Goal: Transaction & Acquisition: Purchase product/service

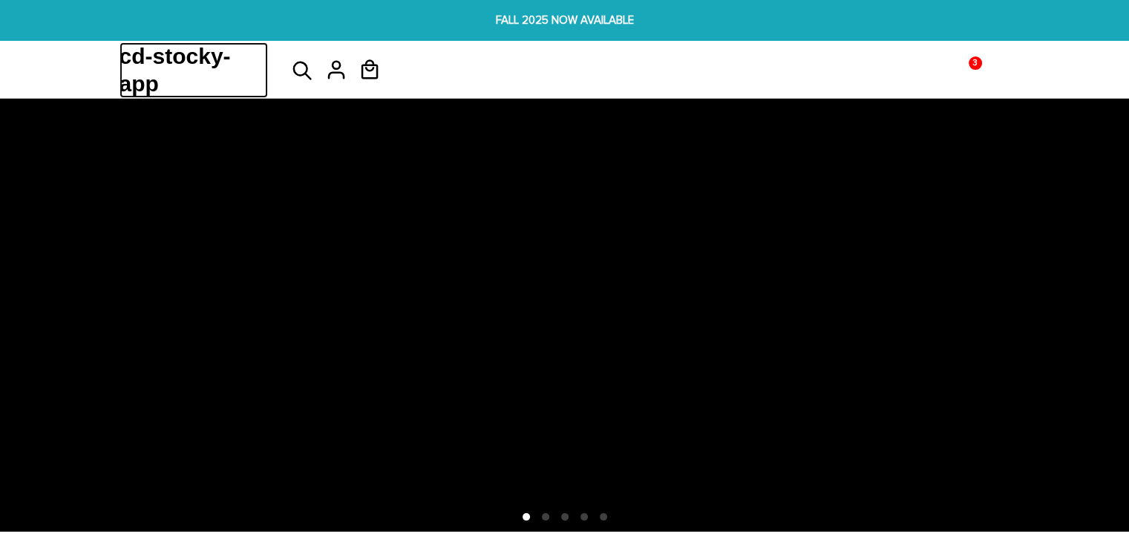
click at [169, 58] on h1 "cd-stocky-app" at bounding box center [194, 70] width 148 height 56
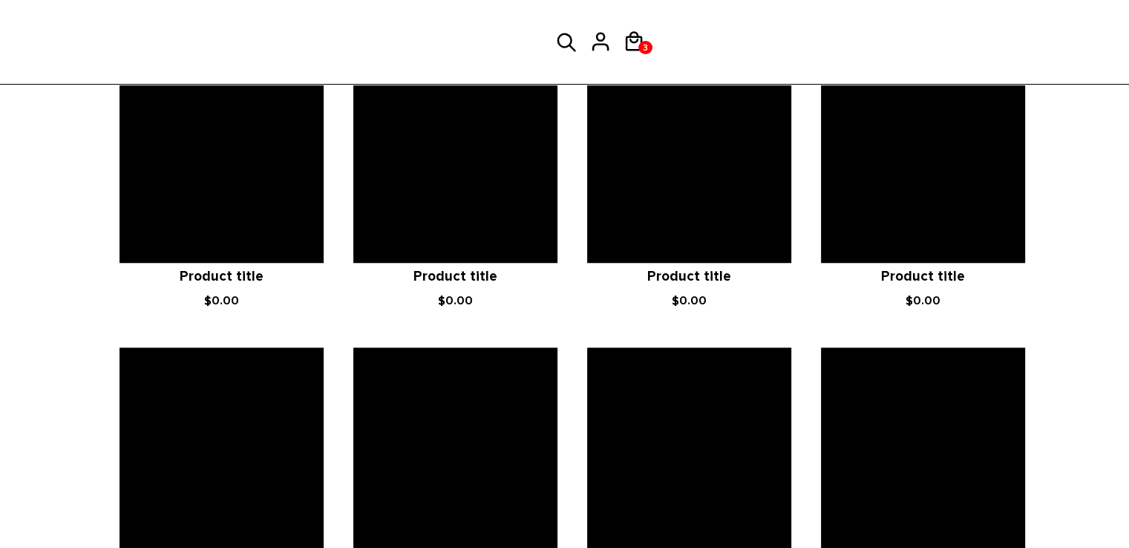
scroll to position [1235, 0]
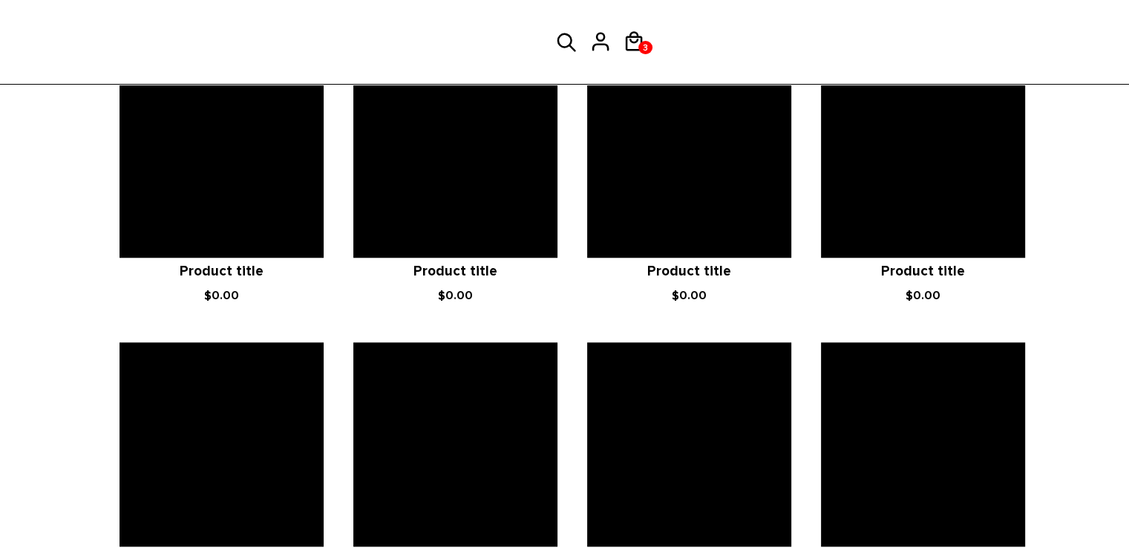
click at [469, 229] on icon at bounding box center [455, 155] width 204 height 204
click at [676, 239] on icon at bounding box center [689, 155] width 204 height 204
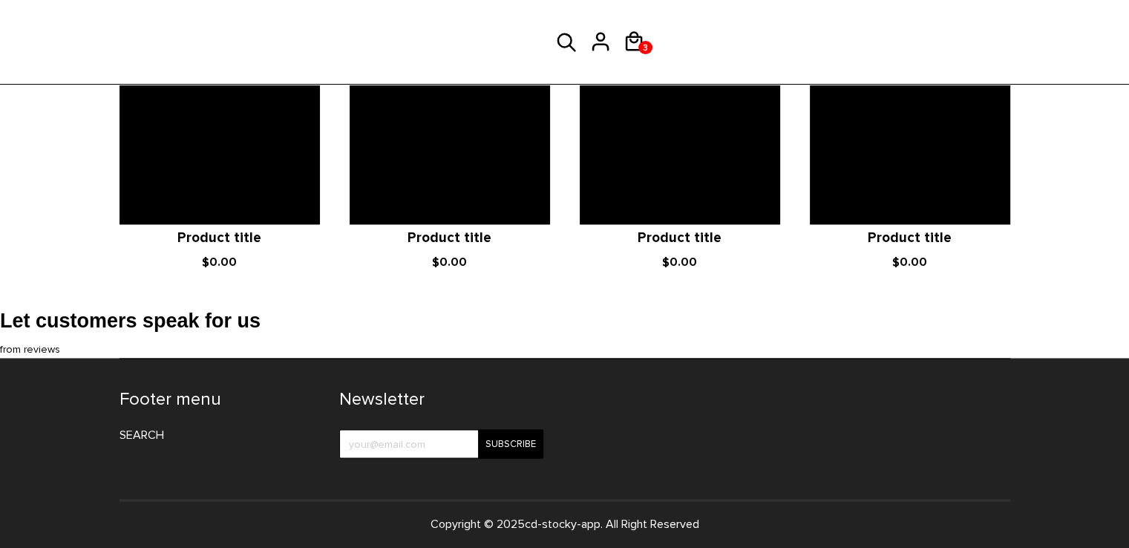
scroll to position [2311, 0]
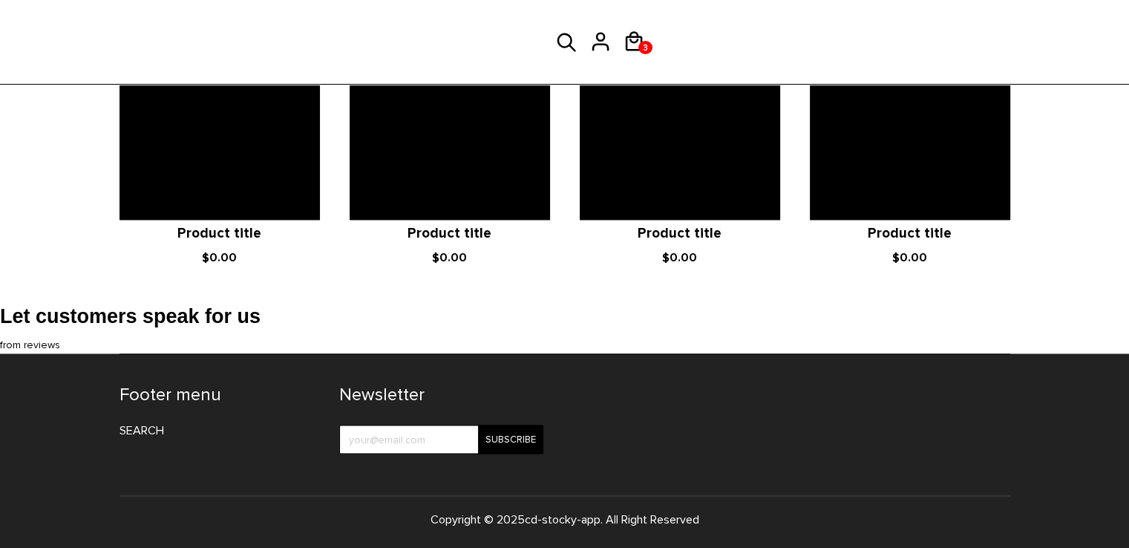
click at [446, 197] on icon at bounding box center [450, 119] width 200 height 200
click at [462, 176] on icon at bounding box center [450, 119] width 200 height 200
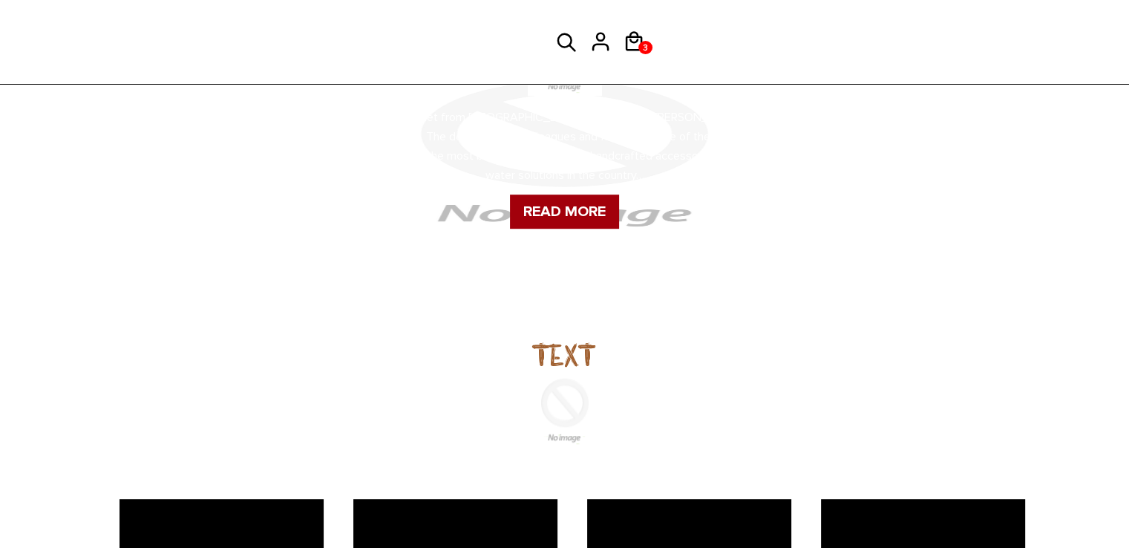
scroll to position [798, 0]
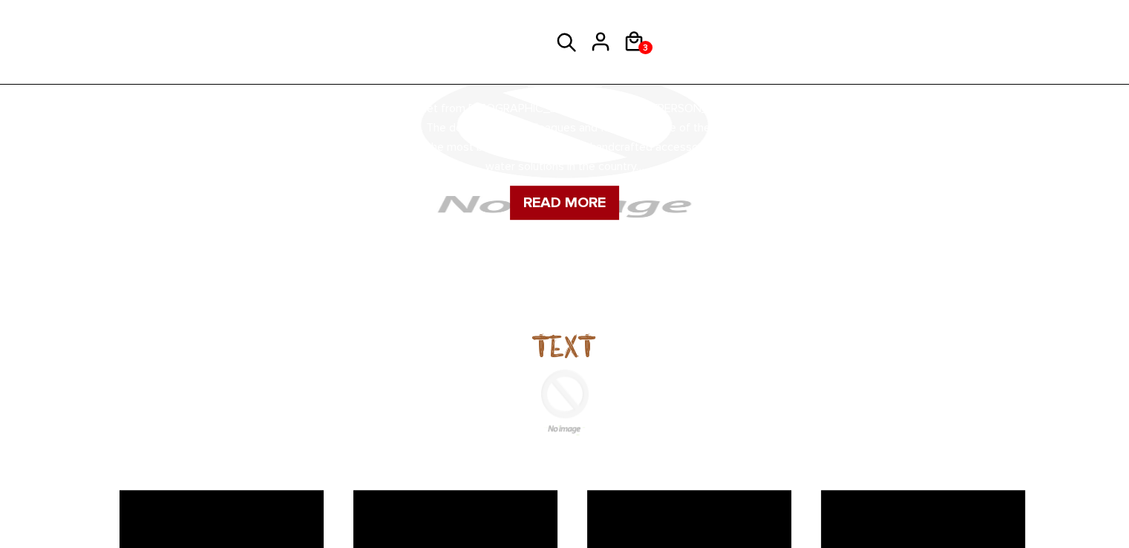
click at [564, 42] on icon at bounding box center [567, 43] width 22 height 36
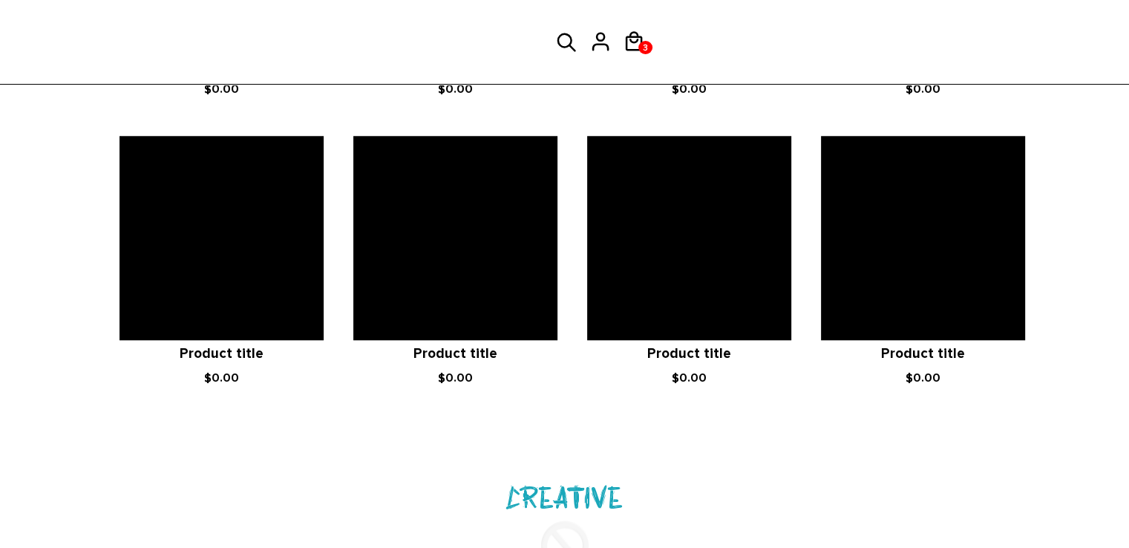
scroll to position [1442, 0]
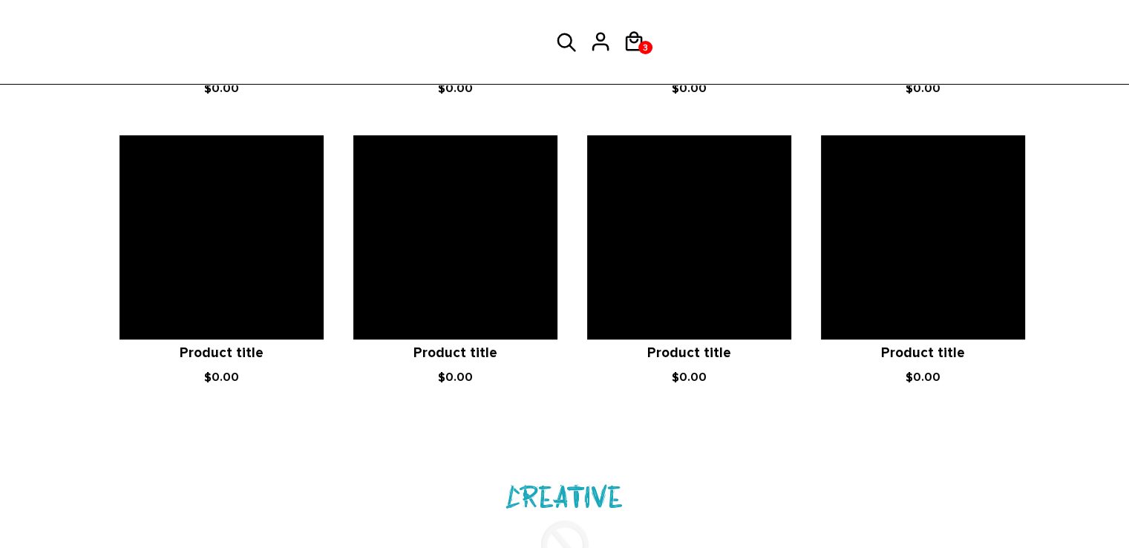
click at [517, 237] on icon at bounding box center [455, 237] width 204 height 204
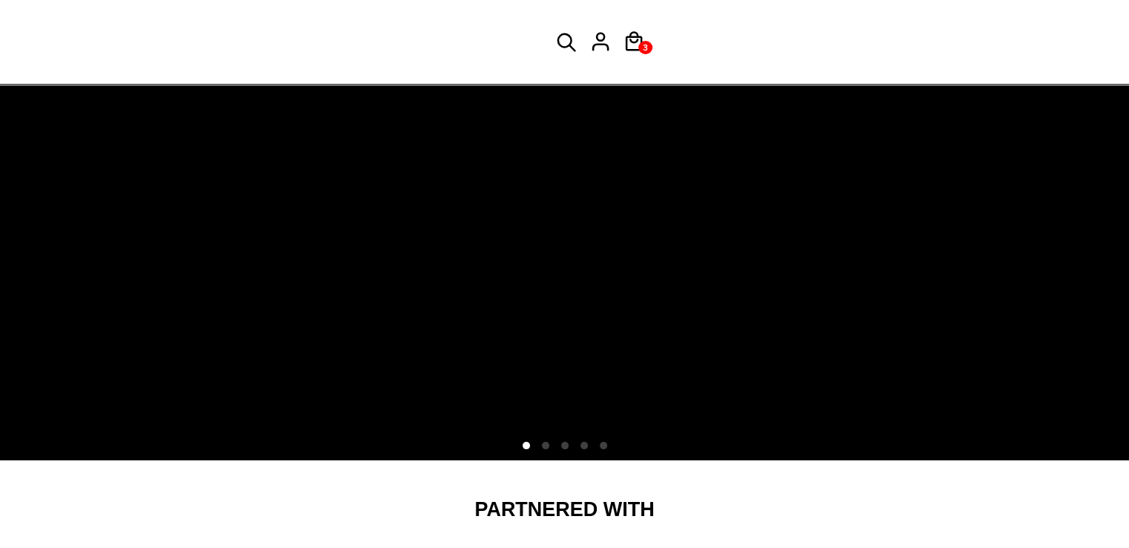
scroll to position [0, 0]
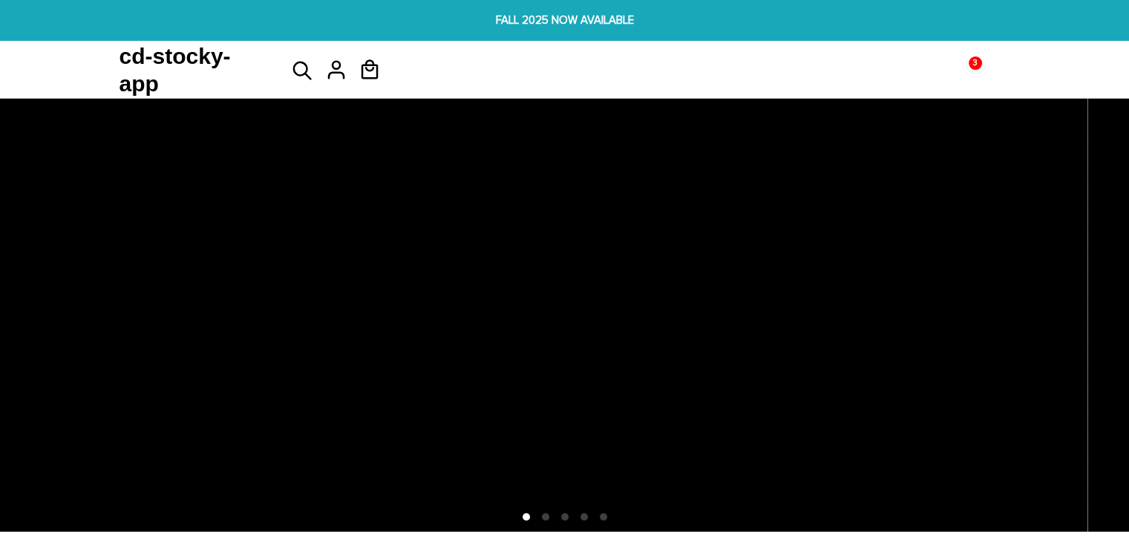
drag, startPoint x: 487, startPoint y: 268, endPoint x: 475, endPoint y: 277, distance: 14.8
click at [475, 277] on icon at bounding box center [522, 316] width 1129 height 434
click at [297, 72] on icon at bounding box center [303, 71] width 22 height 36
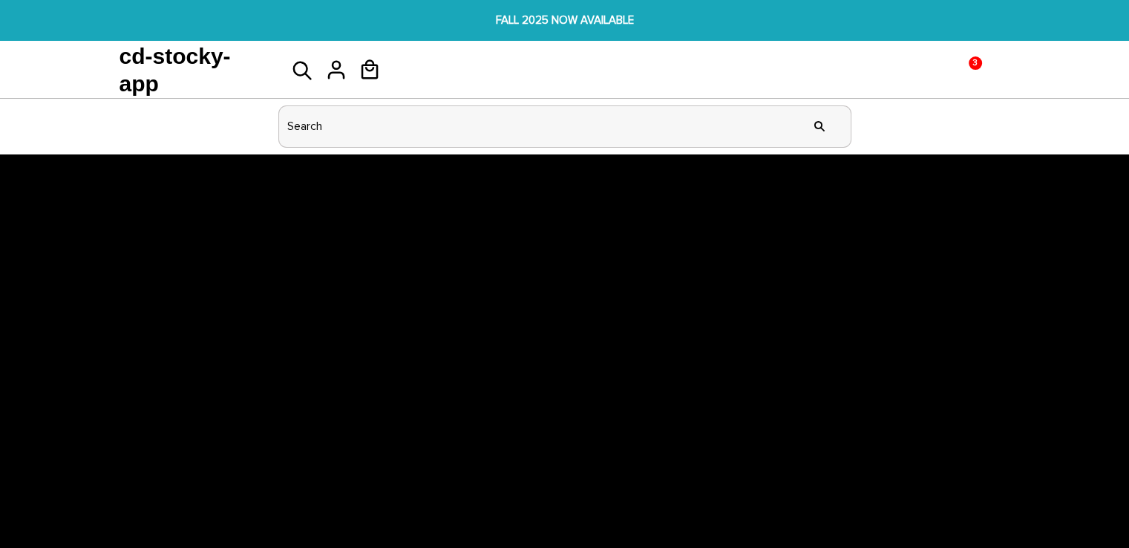
click at [310, 128] on input "header search" at bounding box center [565, 126] width 572 height 41
type input "shop"
click at [805, 99] on input "" at bounding box center [820, 127] width 30 height 56
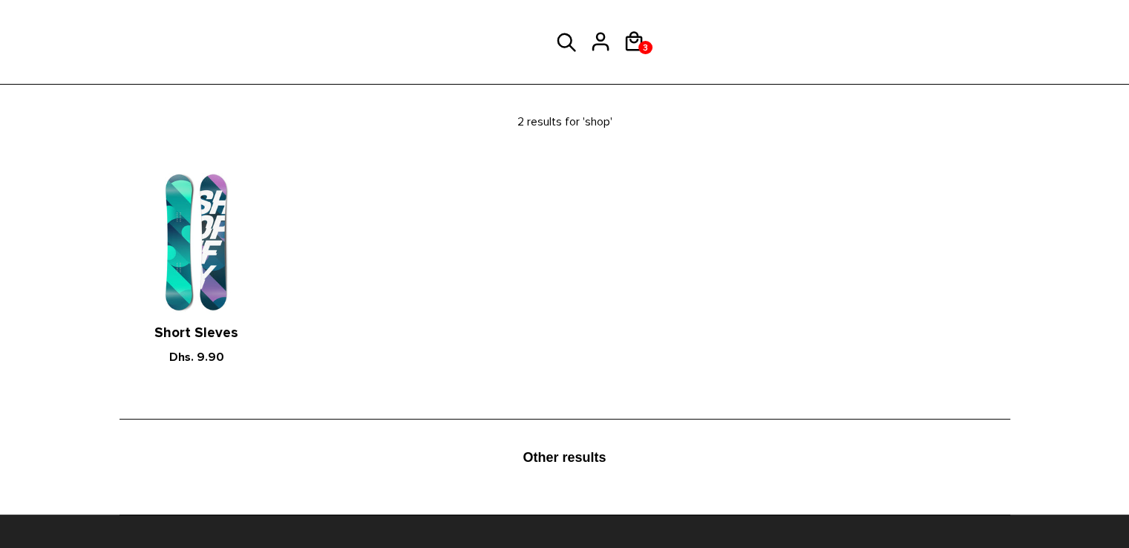
scroll to position [155, 0]
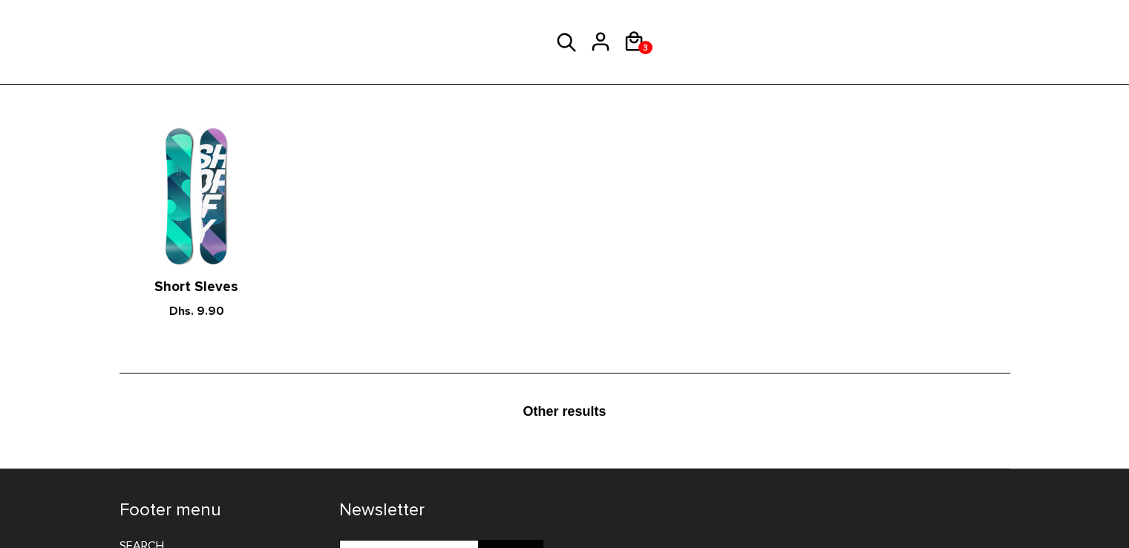
click at [206, 246] on figure at bounding box center [197, 196] width 154 height 154
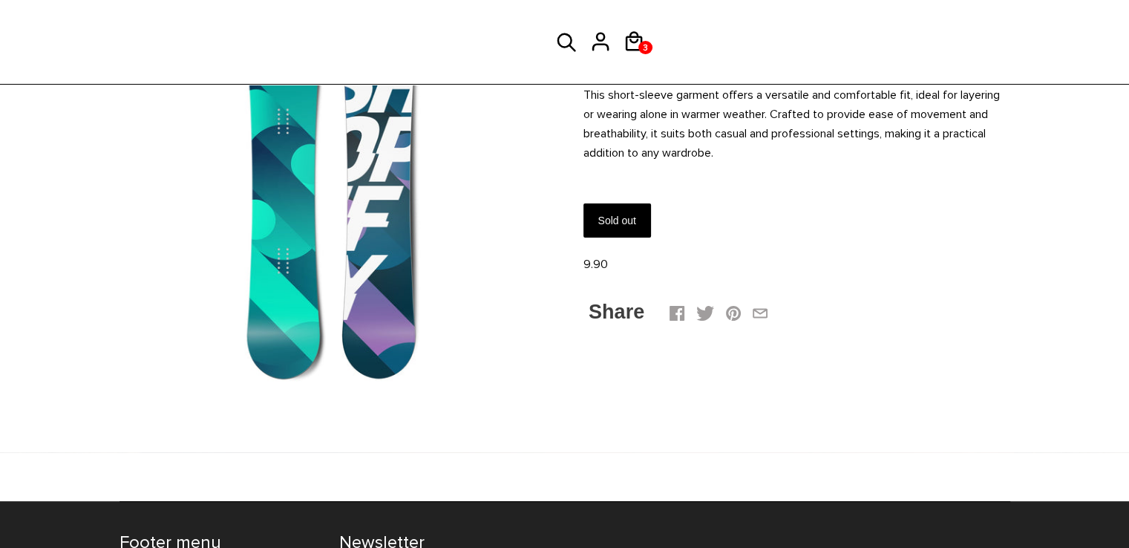
scroll to position [151, 0]
